Goal: Information Seeking & Learning: Learn about a topic

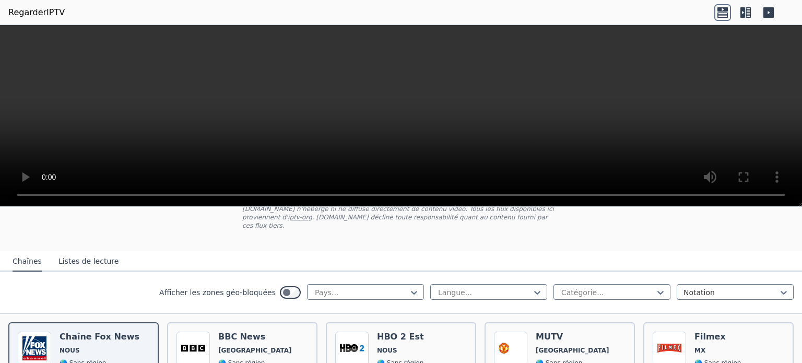
scroll to position [19, 0]
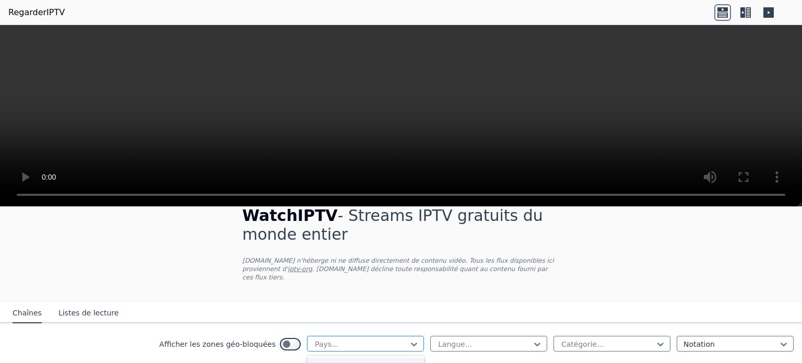
click at [398, 336] on div "Pays..." at bounding box center [365, 344] width 117 height 16
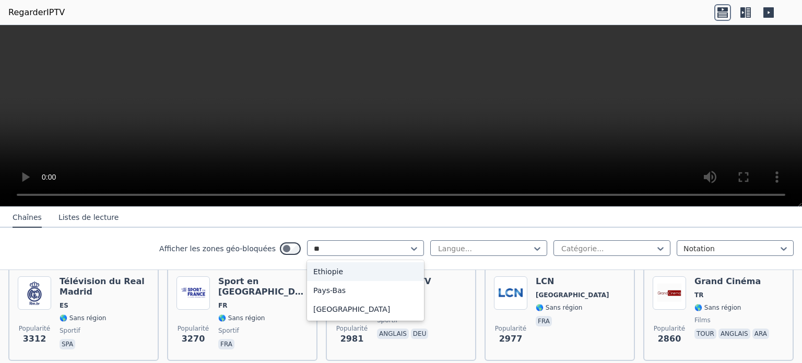
scroll to position [0, 0]
type input "*"
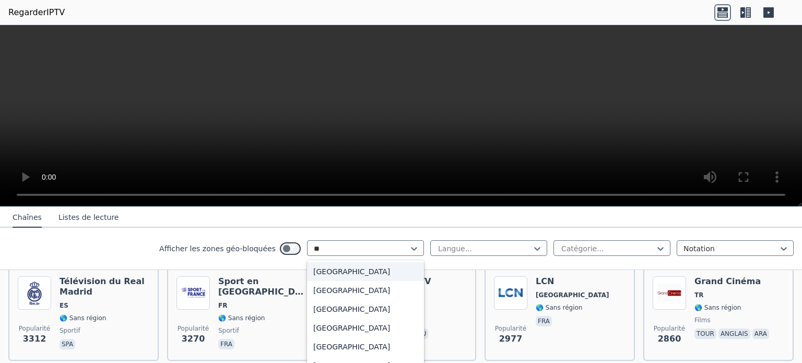
type input "*"
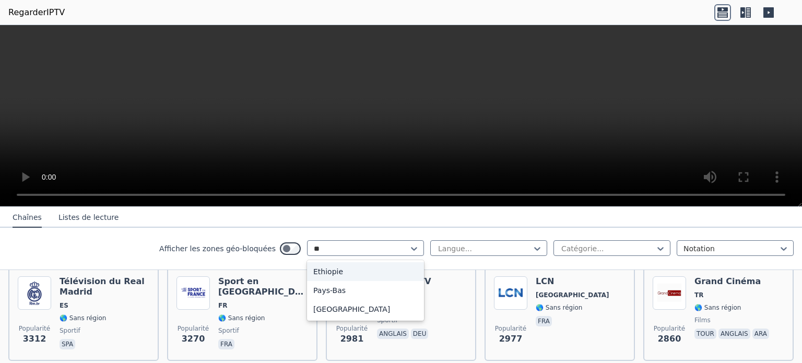
type input "*"
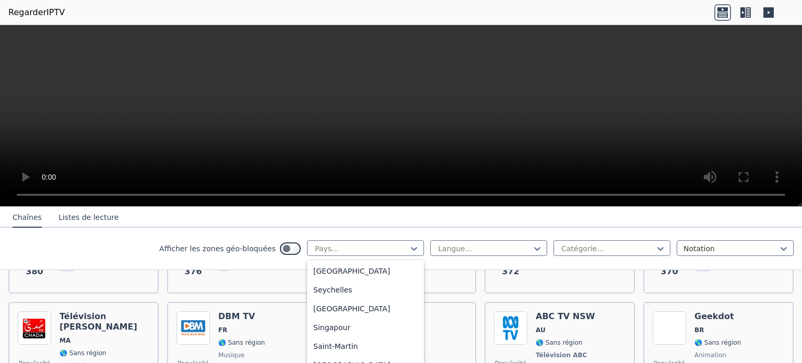
scroll to position [2958, 0]
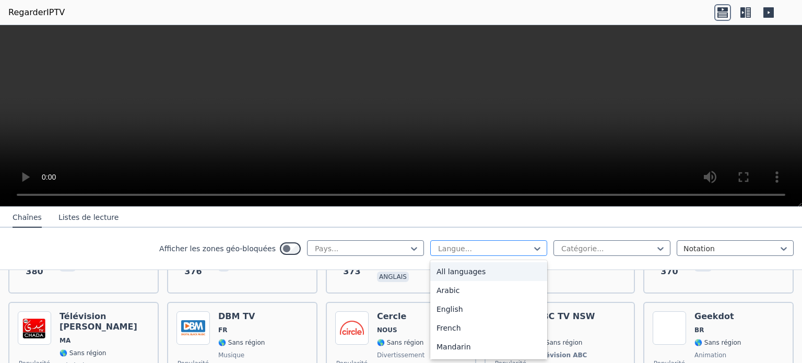
click at [467, 247] on div at bounding box center [484, 248] width 95 height 10
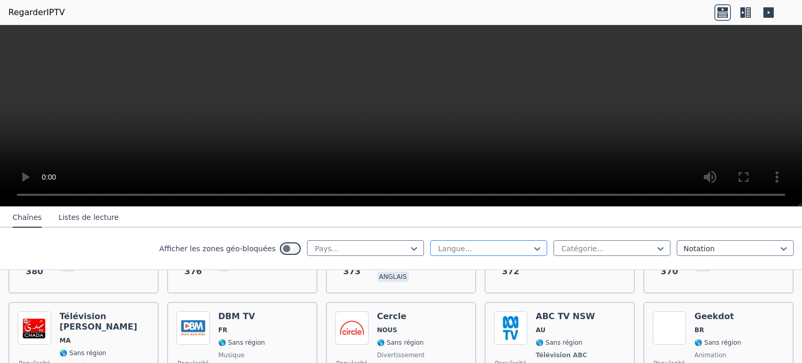
click at [515, 251] on div at bounding box center [484, 248] width 95 height 10
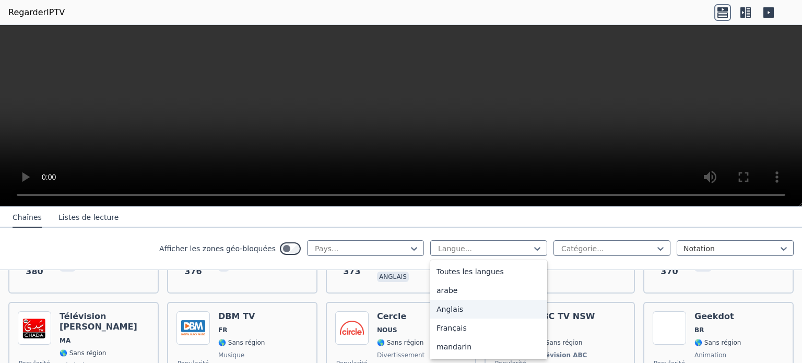
click at [500, 308] on div "Anglais" at bounding box center [488, 309] width 117 height 19
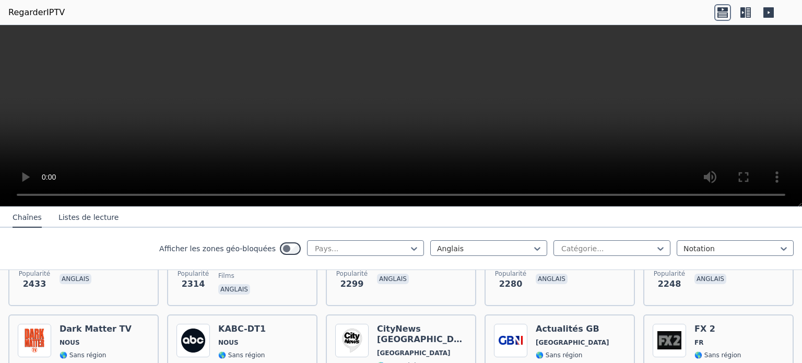
scroll to position [411, 0]
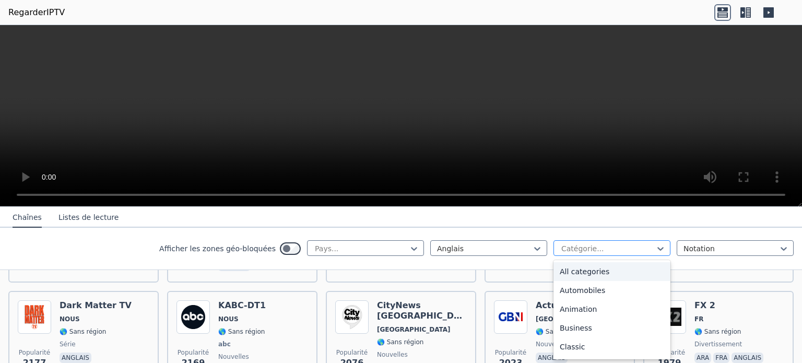
click at [635, 249] on div at bounding box center [607, 248] width 95 height 10
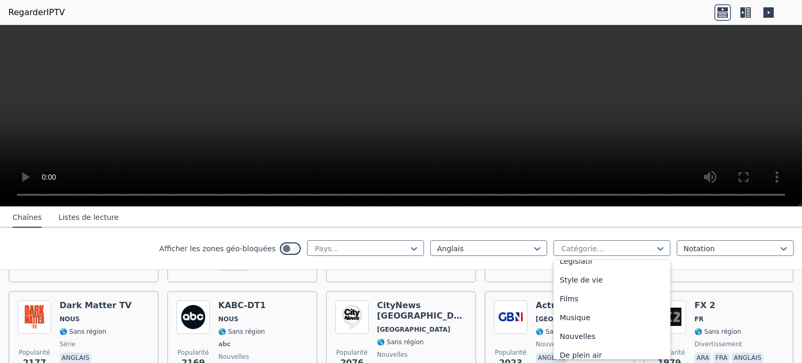
scroll to position [260, 0]
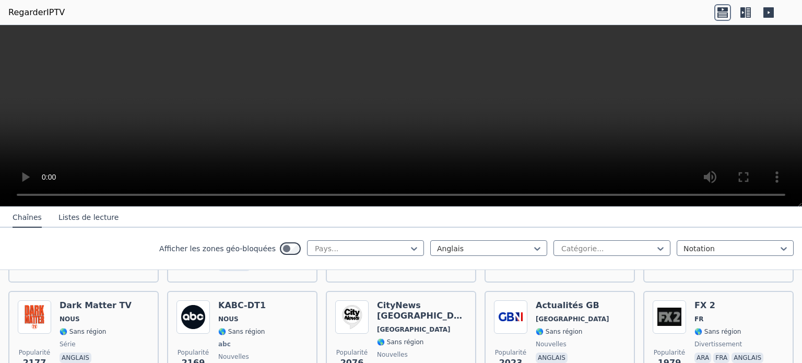
click at [292, 232] on div "Afficher les zones géo-bloquées Pays... Anglais Catégorie... Notation" at bounding box center [401, 249] width 802 height 42
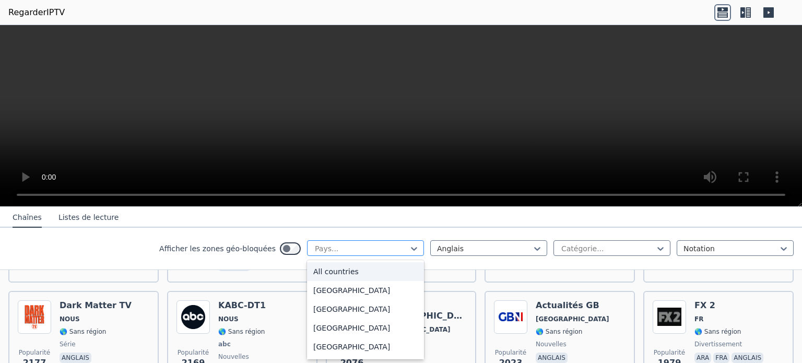
click at [352, 247] on div at bounding box center [361, 248] width 95 height 10
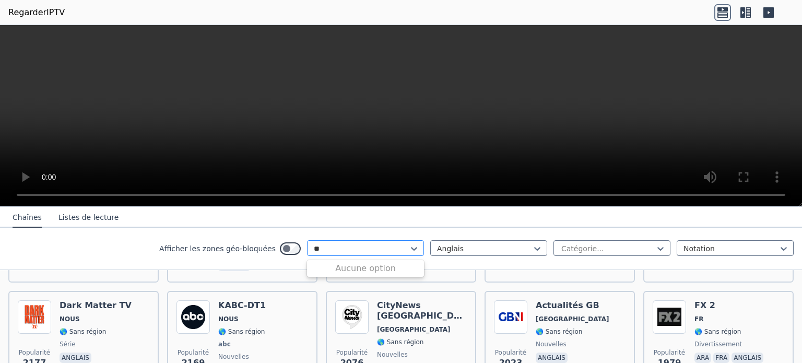
type input "*"
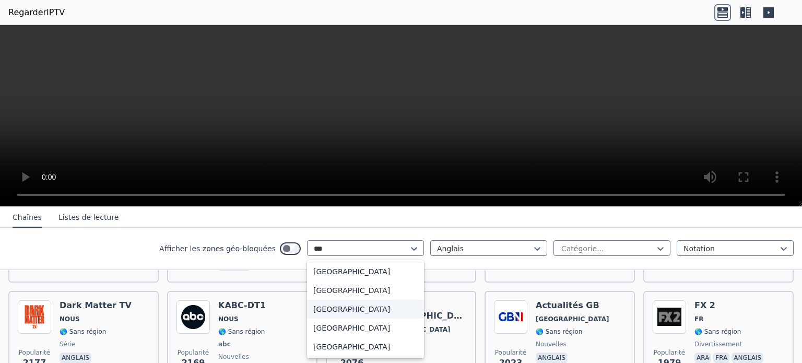
scroll to position [9, 0]
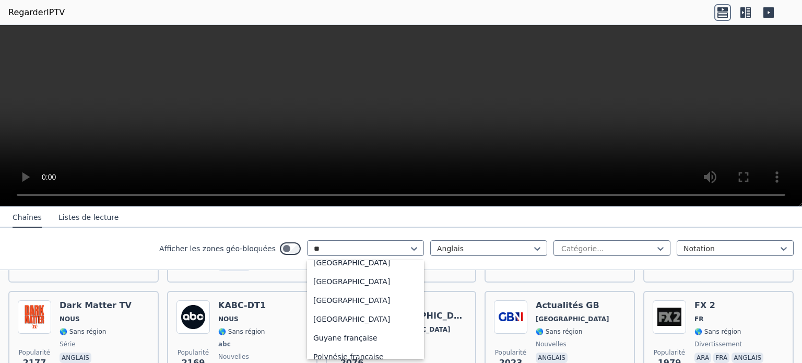
type input "*"
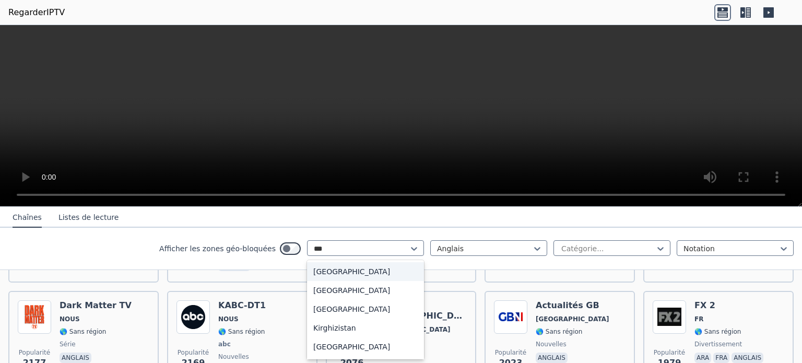
type input "****"
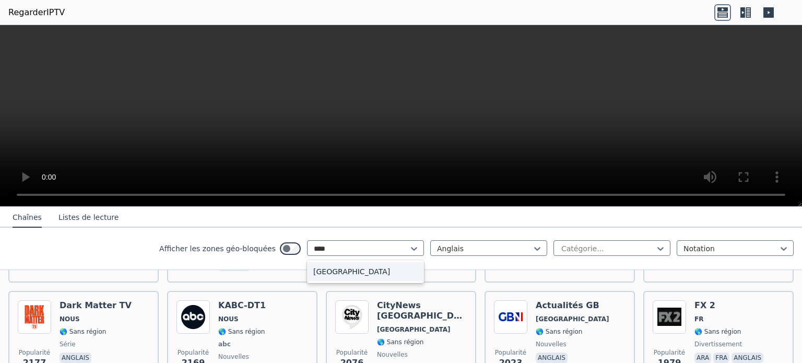
click at [359, 275] on div "[GEOGRAPHIC_DATA]" at bounding box center [365, 271] width 117 height 19
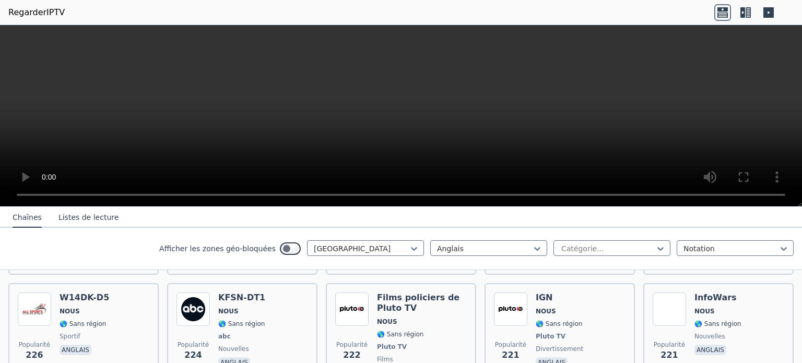
scroll to position [2448, 0]
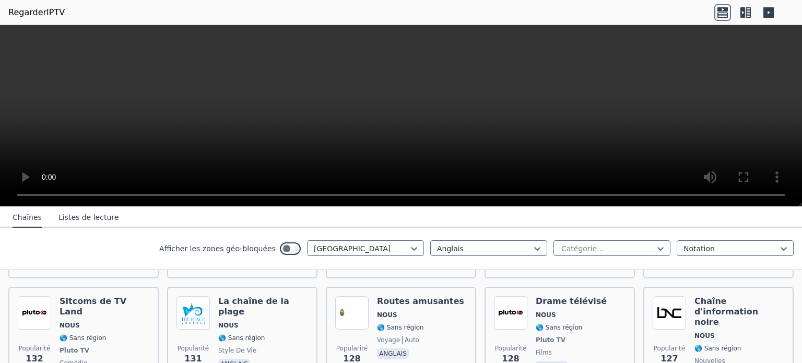
scroll to position [4595, 0]
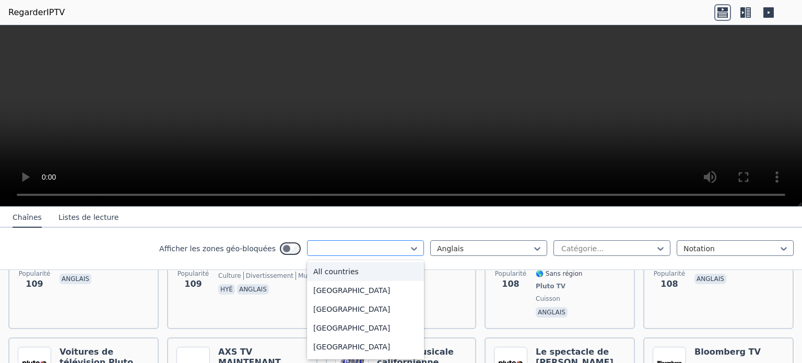
type input "*"
click at [370, 251] on div "*" at bounding box center [361, 248] width 95 height 10
type input "***"
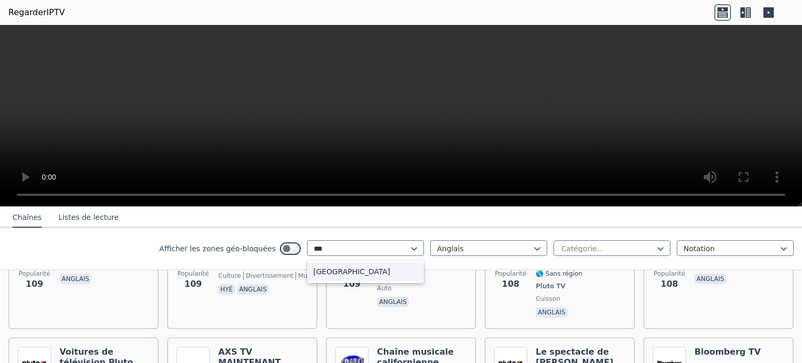
click at [370, 269] on div "[GEOGRAPHIC_DATA]" at bounding box center [365, 271] width 117 height 19
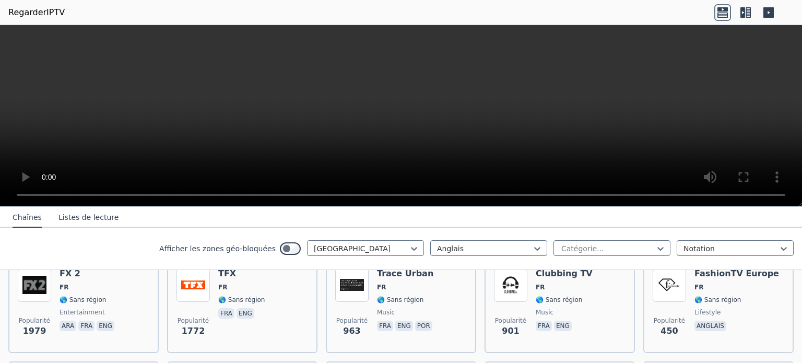
scroll to position [137, 0]
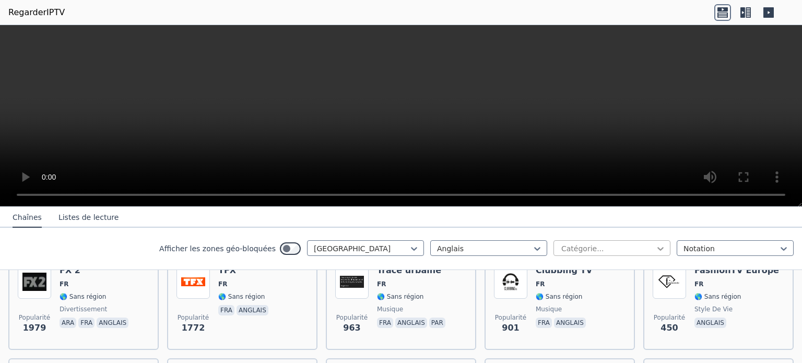
type input "*"
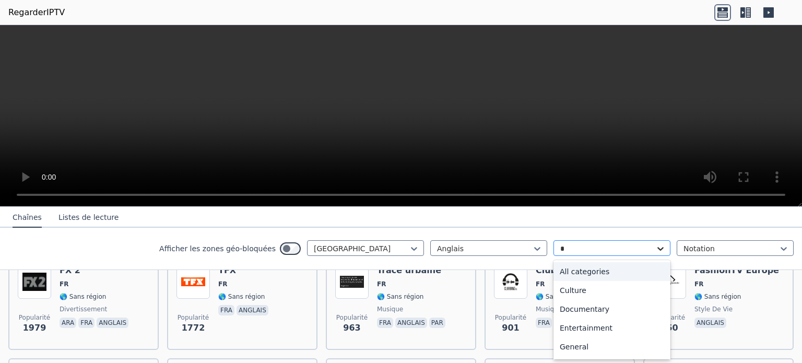
click at [658, 248] on icon at bounding box center [661, 249] width 6 height 4
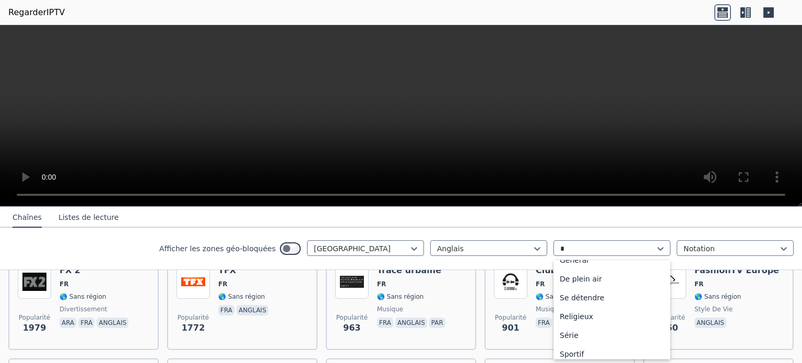
scroll to position [97, 0]
click at [632, 341] on div "Sportif" at bounding box center [612, 344] width 117 height 19
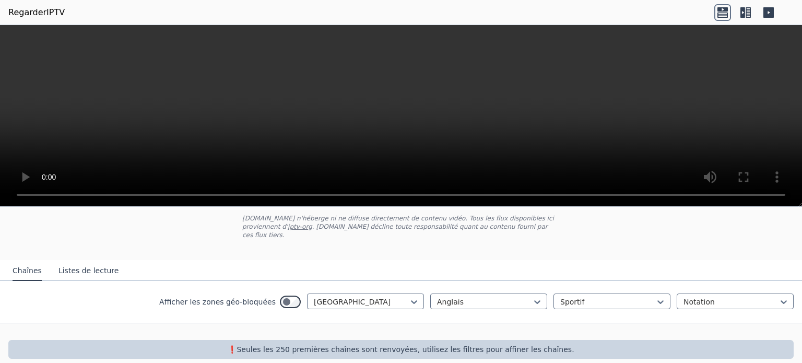
scroll to position [64, 0]
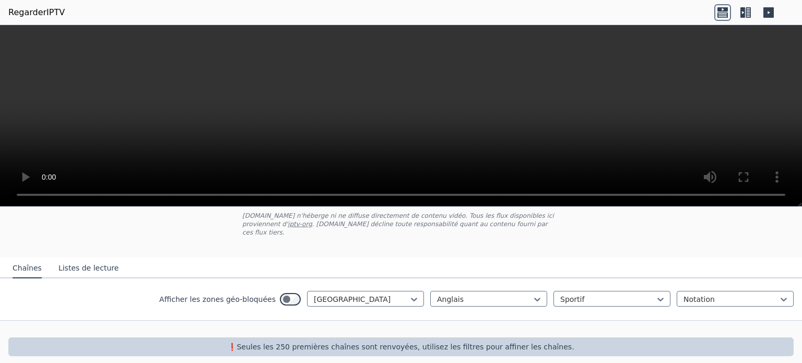
click at [501, 300] on div "Afficher les zones géo-bloquées France Anglais Sportif Notation" at bounding box center [401, 299] width 802 height 42
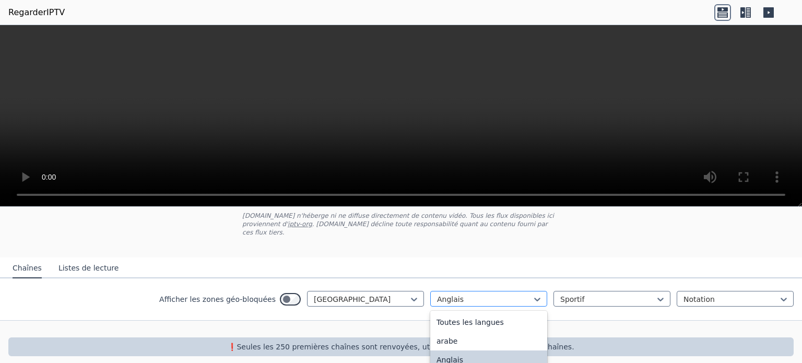
click at [501, 295] on div "Anglais" at bounding box center [488, 299] width 117 height 16
click at [490, 314] on div "Toutes les langues" at bounding box center [488, 322] width 117 height 19
